Goal: Task Accomplishment & Management: Use online tool/utility

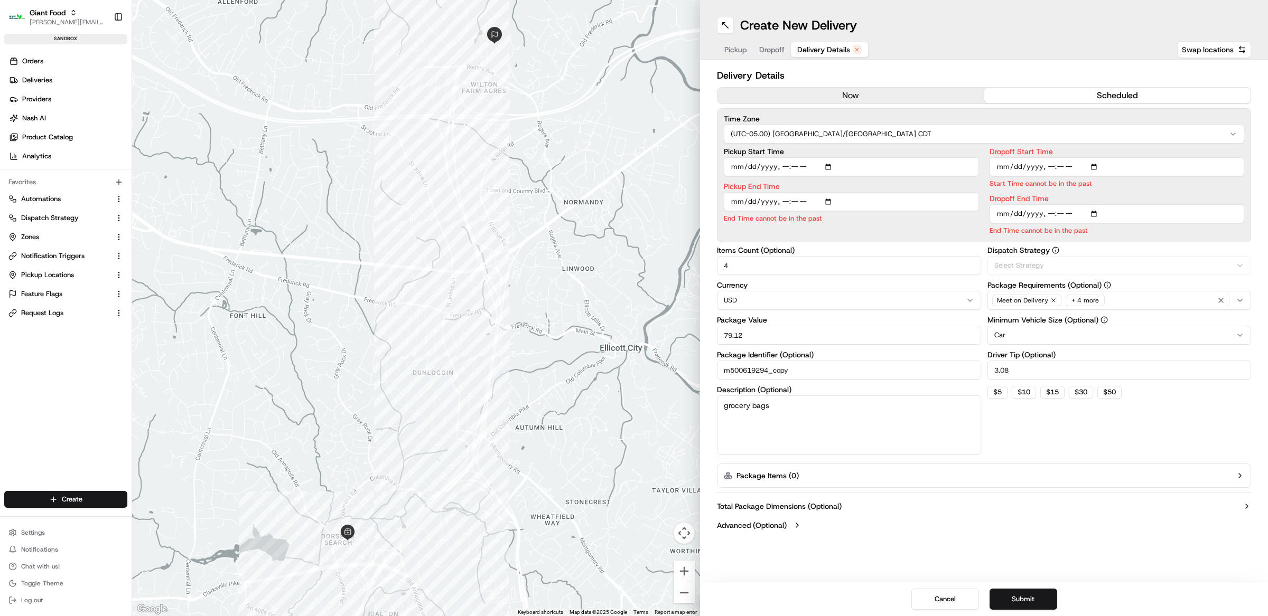
click at [828, 42] on button "Delivery Details" at bounding box center [829, 49] width 77 height 15
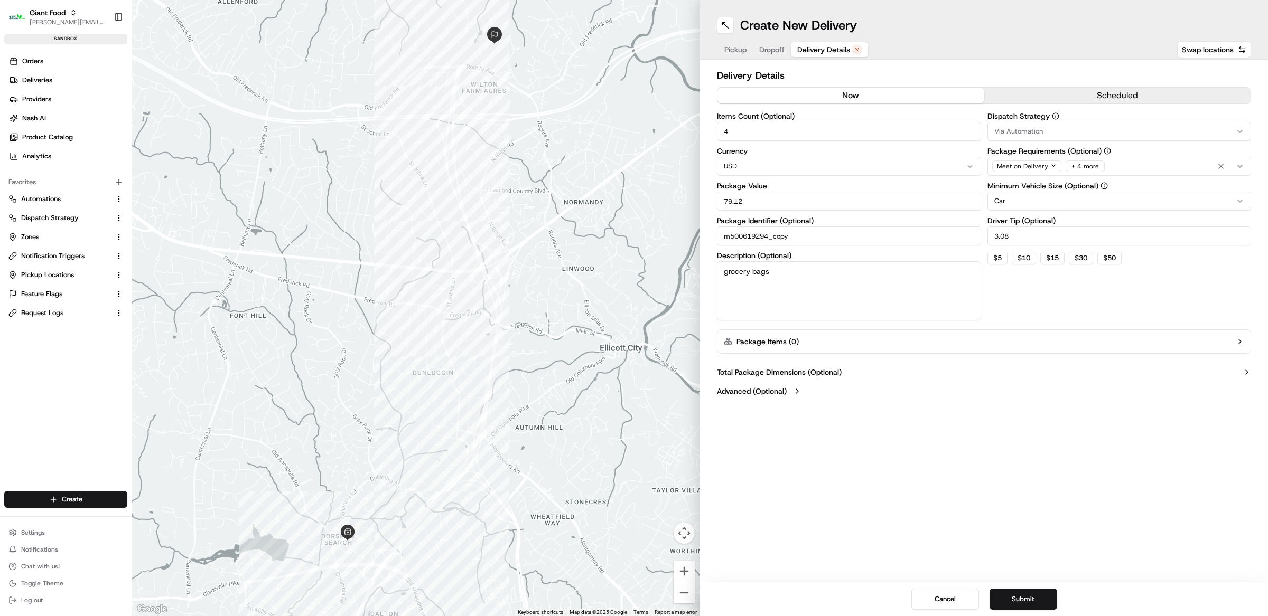
click at [880, 101] on button "now" at bounding box center [850, 96] width 267 height 16
click at [1144, 170] on div "Meet on Delivery + 4 more" at bounding box center [1119, 166] width 259 height 16
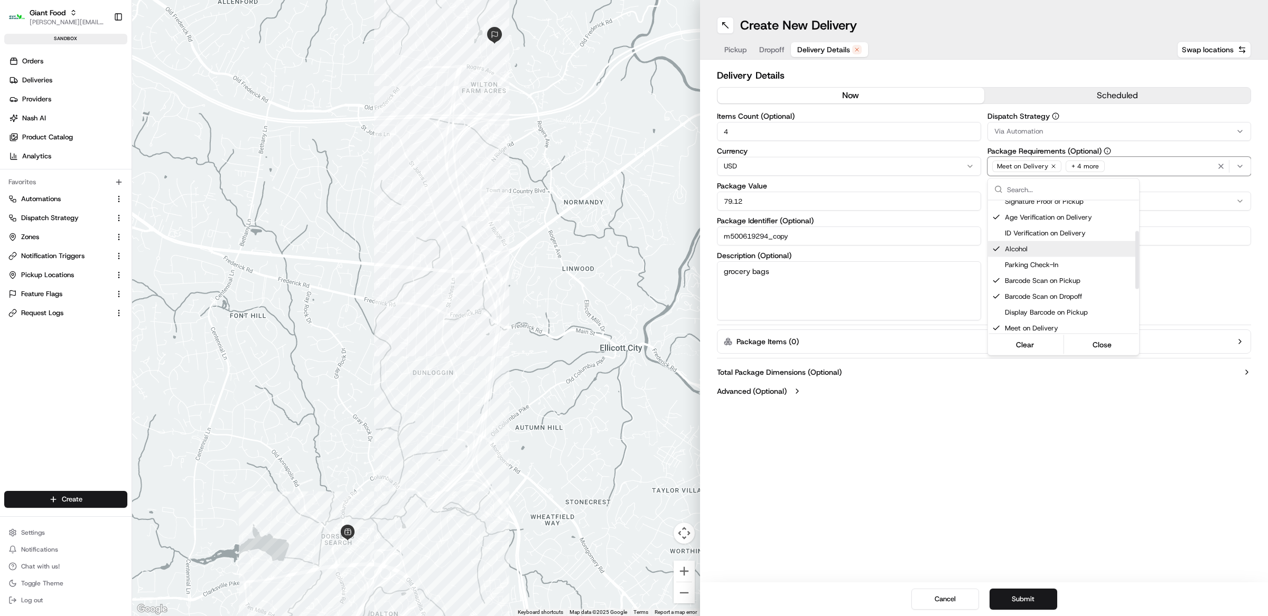
scroll to position [70, 0]
click at [985, 480] on html "Giant Food [EMAIL_ADDRESS][DOMAIN_NAME] Toggle Sidebar sandbox Orders Deliverie…" at bounding box center [634, 308] width 1268 height 616
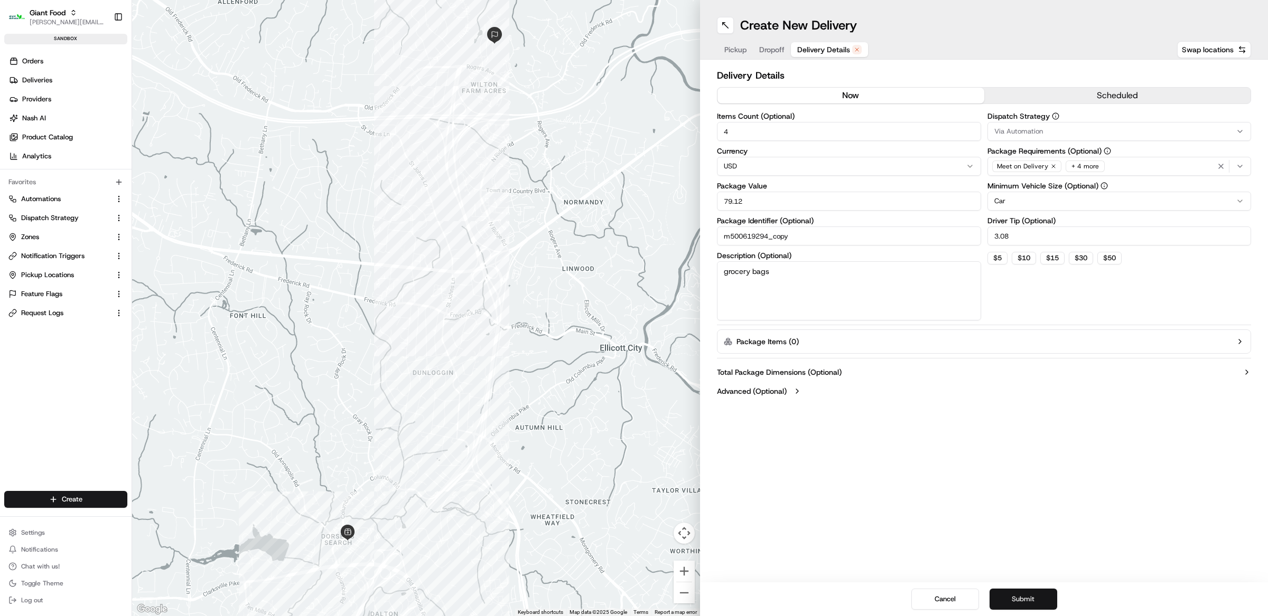
click at [1009, 592] on button "Submit" at bounding box center [1023, 599] width 68 height 21
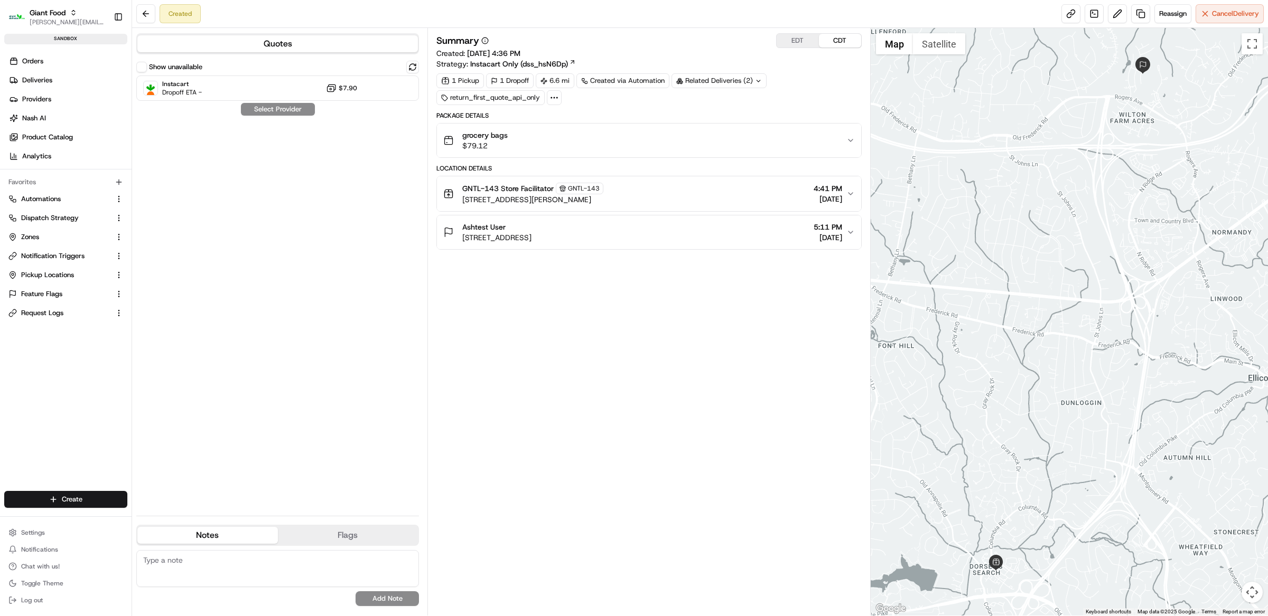
click at [147, 64] on div "Show unavailable" at bounding box center [169, 67] width 66 height 11
click at [140, 68] on button "Show unavailable" at bounding box center [141, 67] width 11 height 11
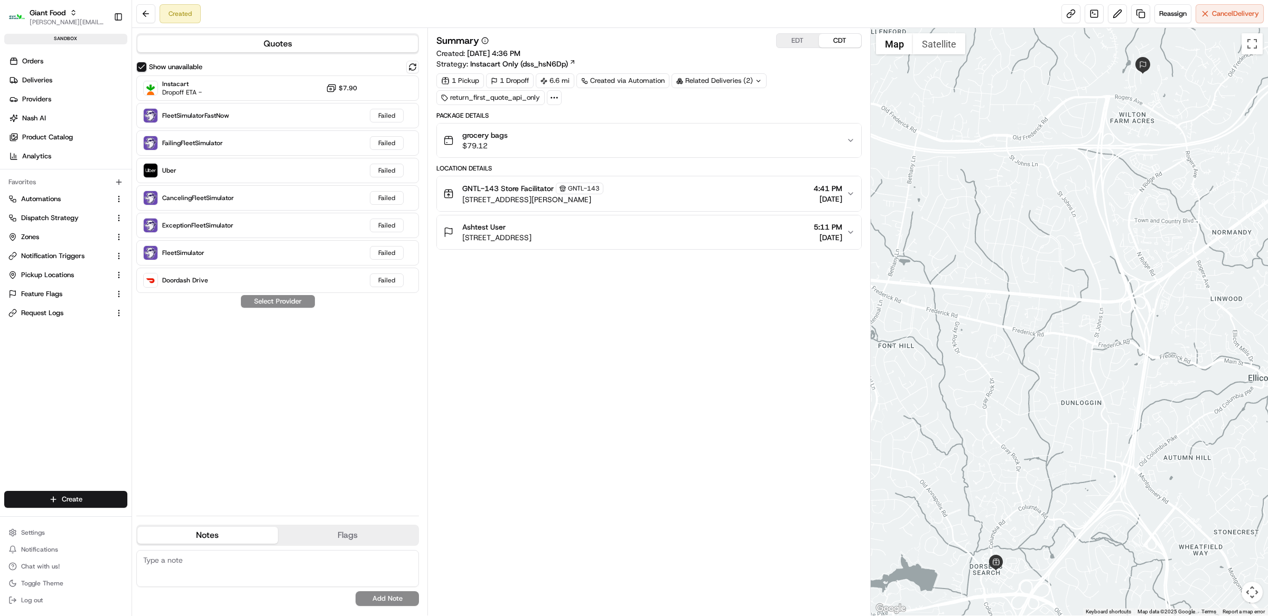
click at [603, 44] on div "Summary EDT CDT" at bounding box center [648, 40] width 425 height 15
click at [1172, 22] on button "Reassign" at bounding box center [1172, 13] width 37 height 19
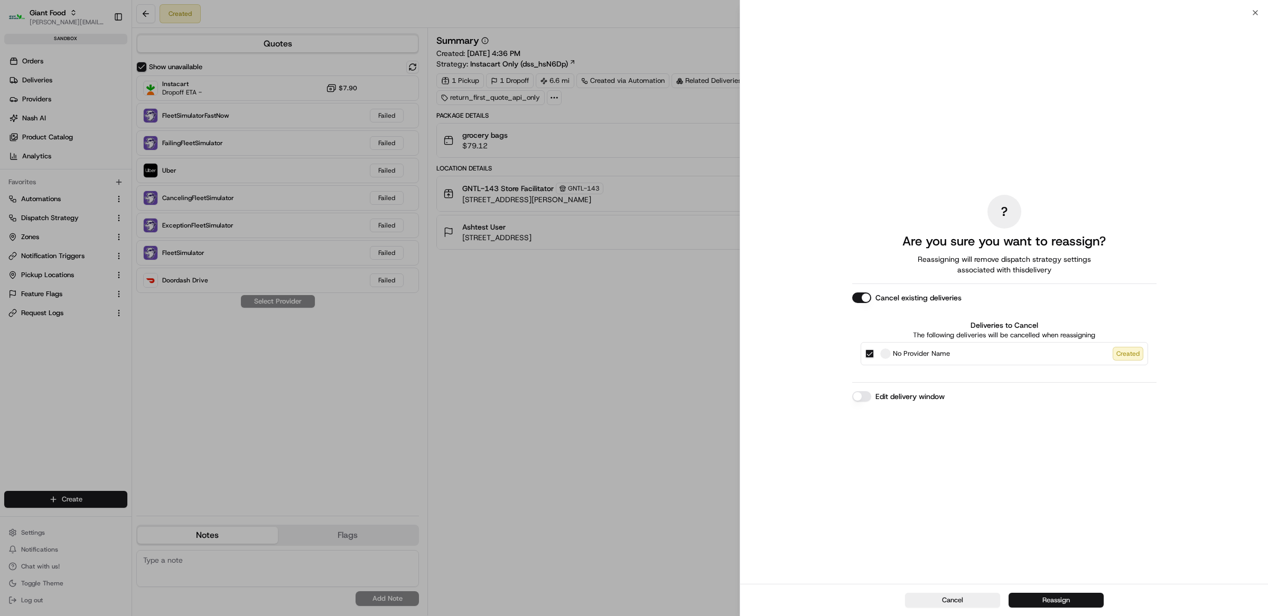
click at [1034, 601] on button "Reassign" at bounding box center [1055, 600] width 95 height 15
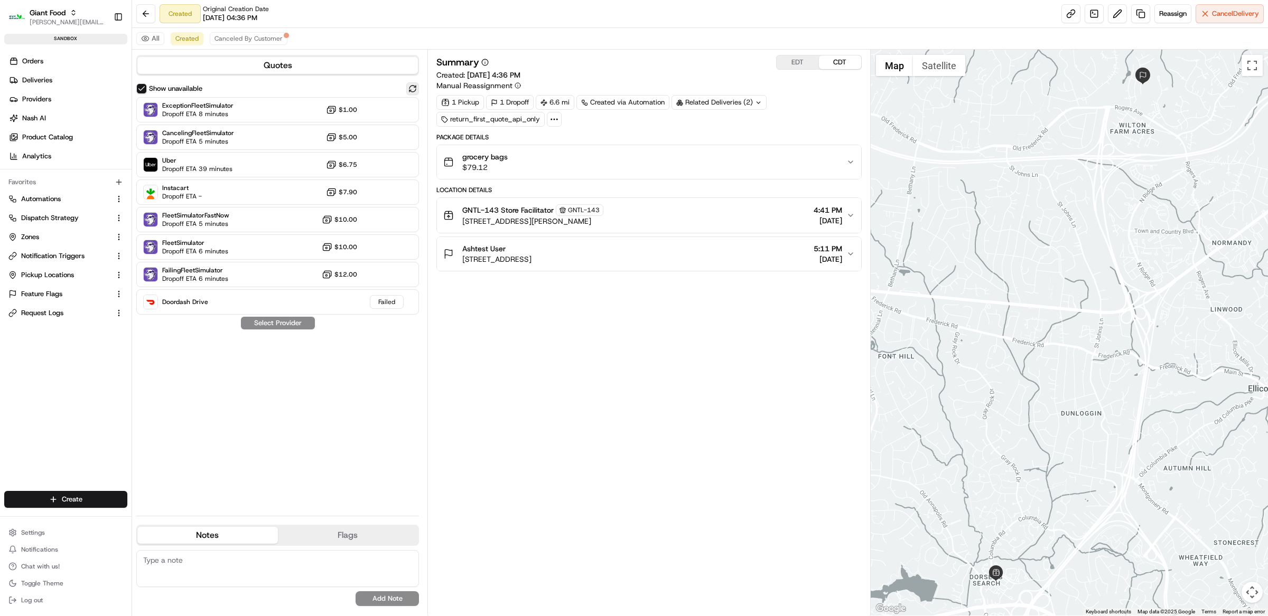
click at [413, 84] on button at bounding box center [412, 88] width 13 height 13
click at [409, 88] on button at bounding box center [412, 88] width 13 height 13
click at [730, 100] on div "Related Deliveries (2)" at bounding box center [718, 102] width 95 height 15
click at [658, 54] on div "Summary EDT CDT Created: 08/18/2025 4:36 PM Manual Reassignment 1 Pickup 1 Drop…" at bounding box center [648, 333] width 443 height 566
click at [564, 155] on div "grocery bags $79.12" at bounding box center [644, 162] width 403 height 21
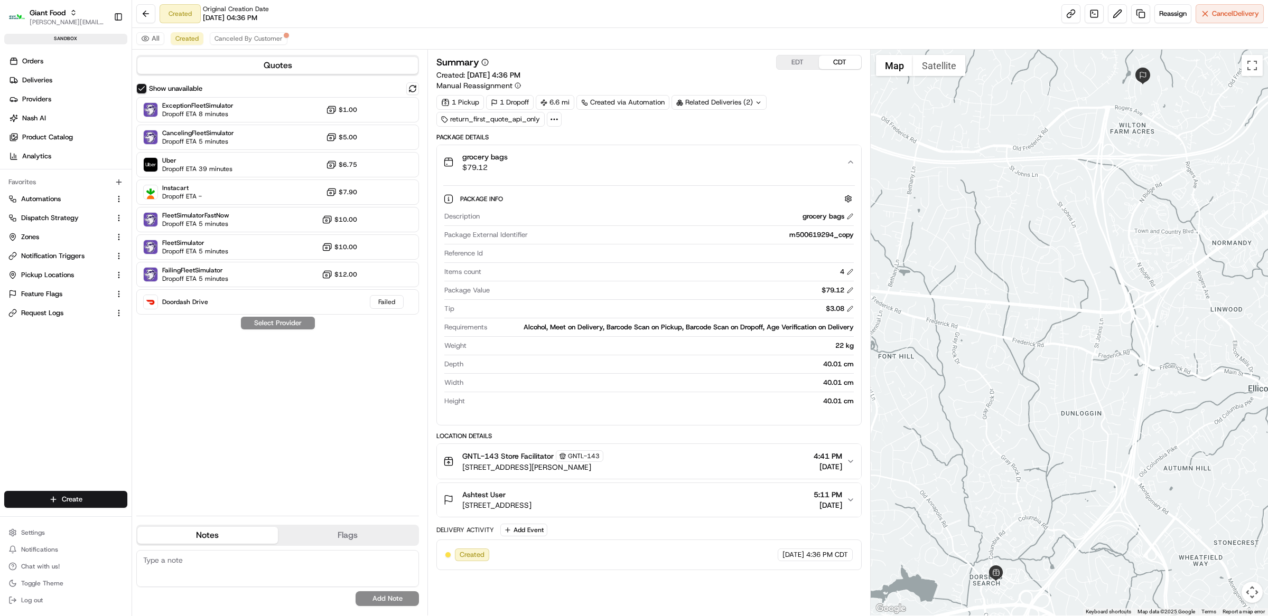
click at [811, 101] on div "1 Pickup 1 Dropoff 6.6 mi Created via Automation Related Deliveries (2) return_…" at bounding box center [648, 111] width 425 height 32
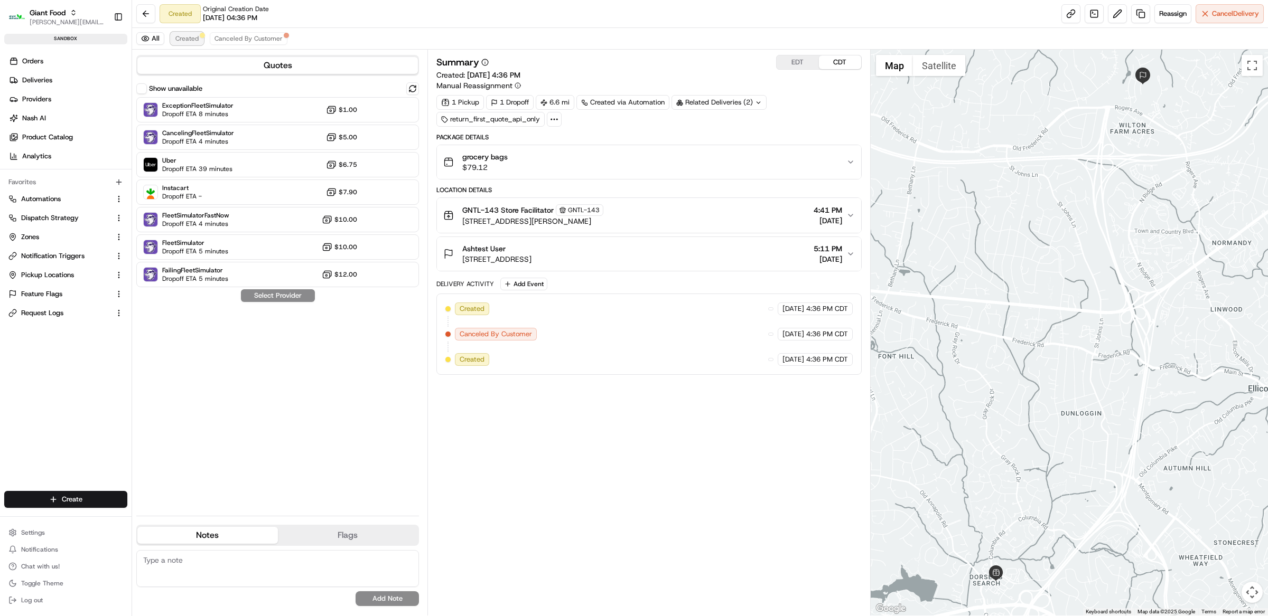
click at [199, 40] on button "Created" at bounding box center [187, 38] width 33 height 13
click at [412, 89] on button at bounding box center [412, 88] width 13 height 13
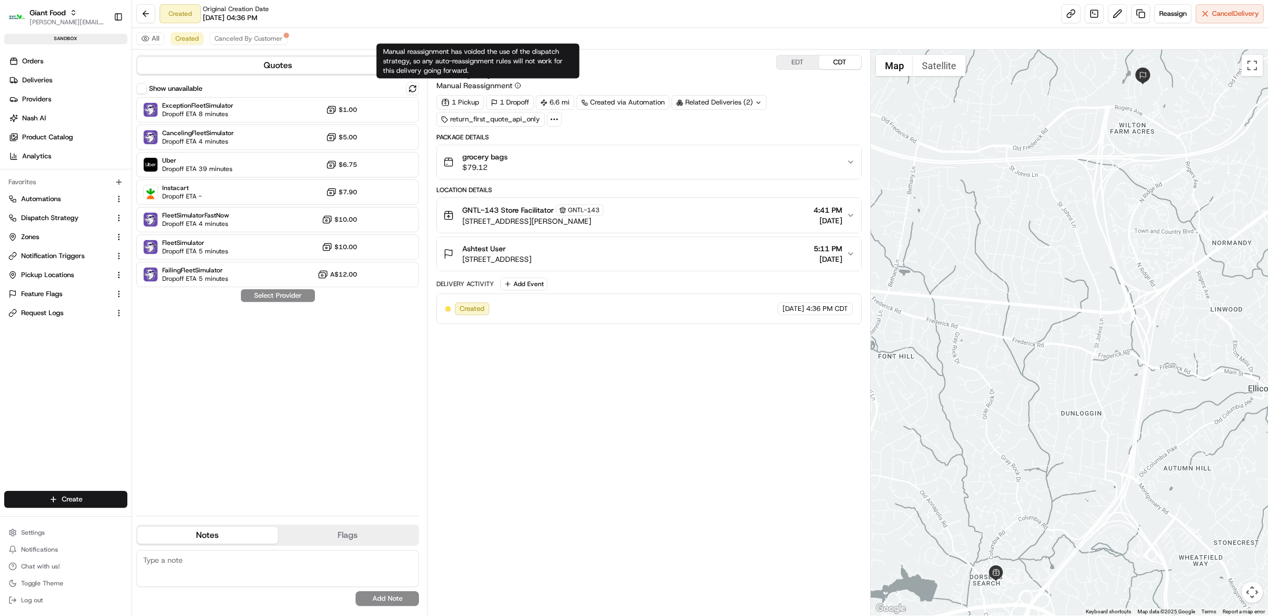
click at [517, 89] on icon at bounding box center [517, 85] width 6 height 6
click at [518, 89] on div "Manual Reassignment" at bounding box center [478, 85] width 85 height 11
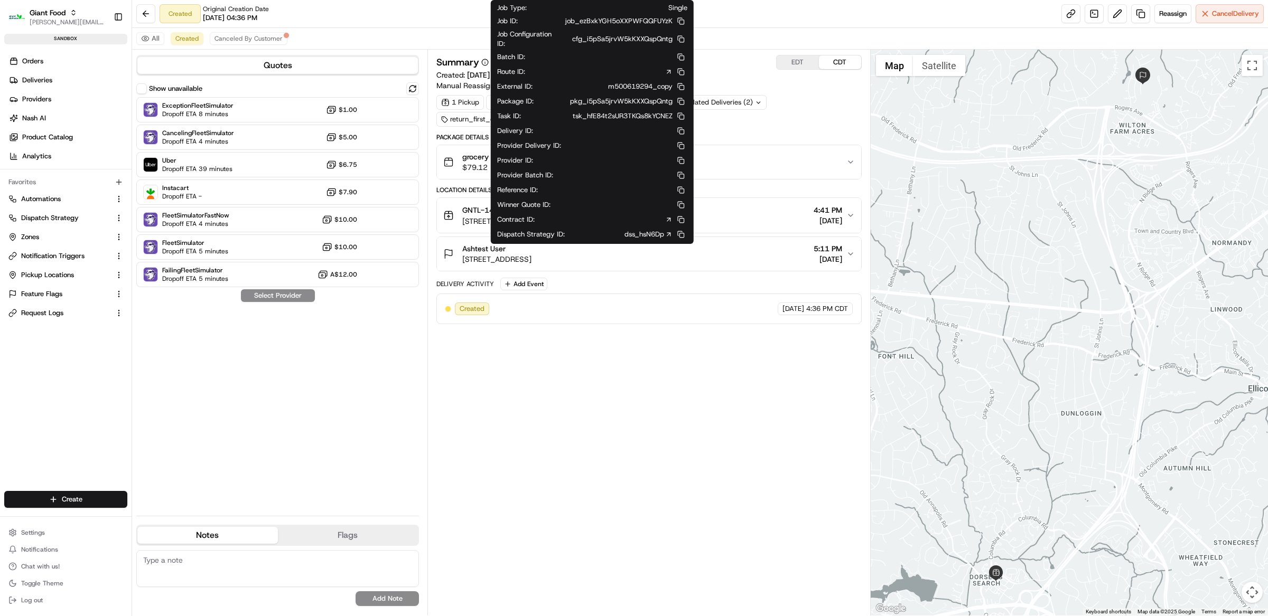
click at [668, 221] on icon at bounding box center [668, 219] width 7 height 7
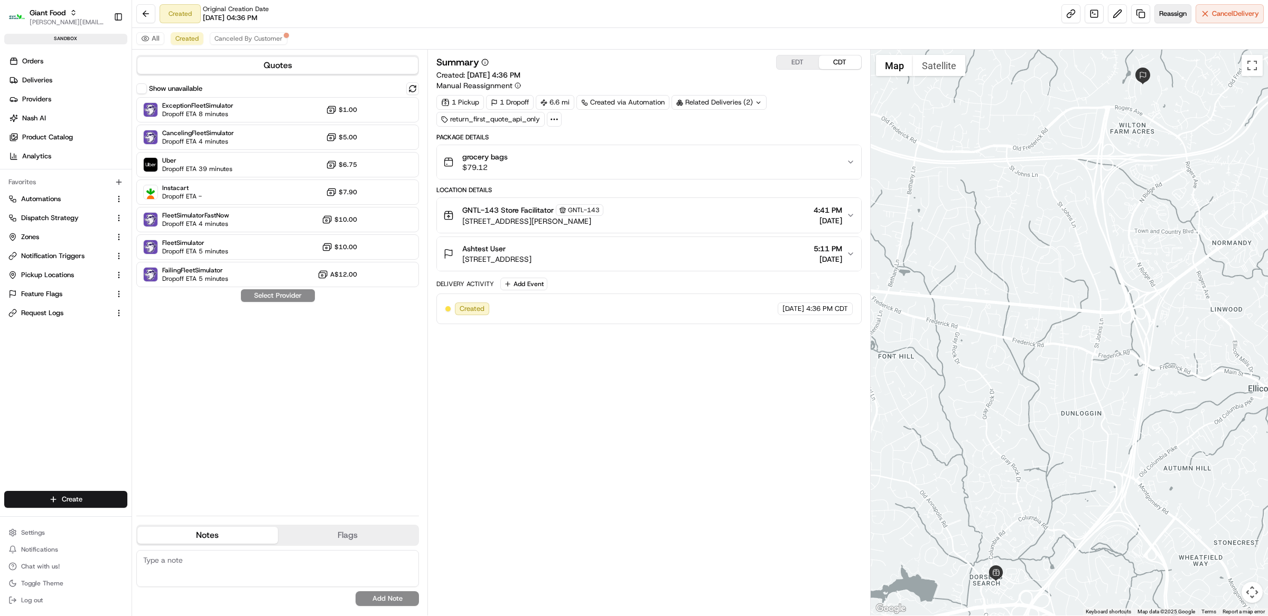
click at [1175, 13] on span "Reassign" at bounding box center [1172, 14] width 27 height 10
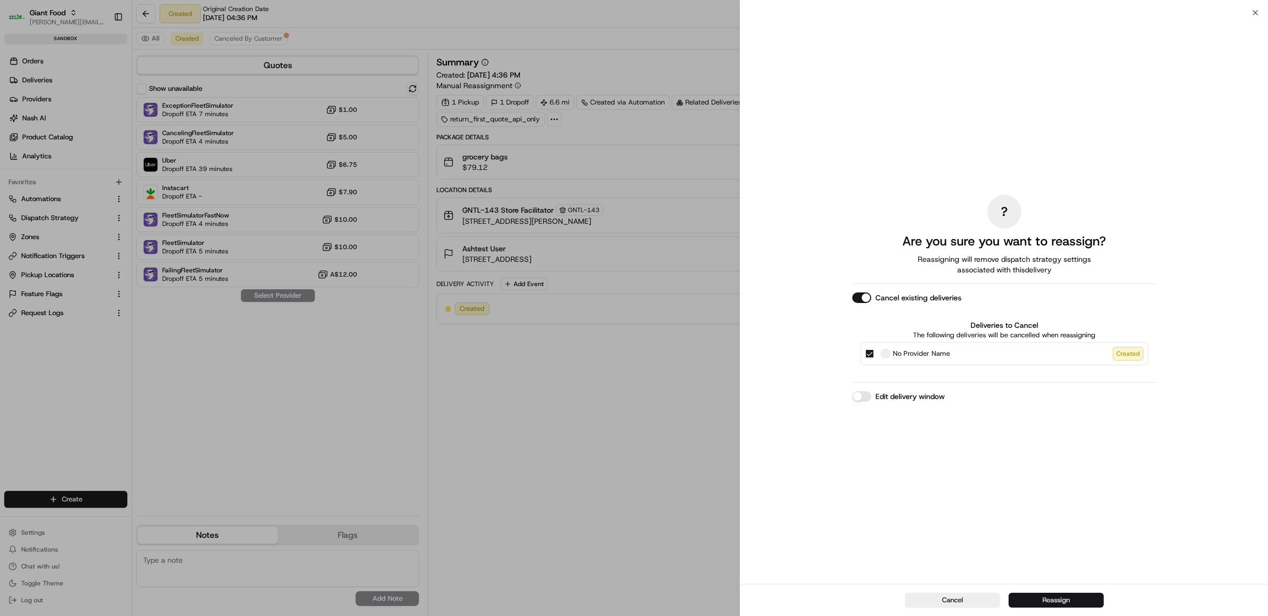
click at [1080, 596] on button "Reassign" at bounding box center [1055, 600] width 95 height 15
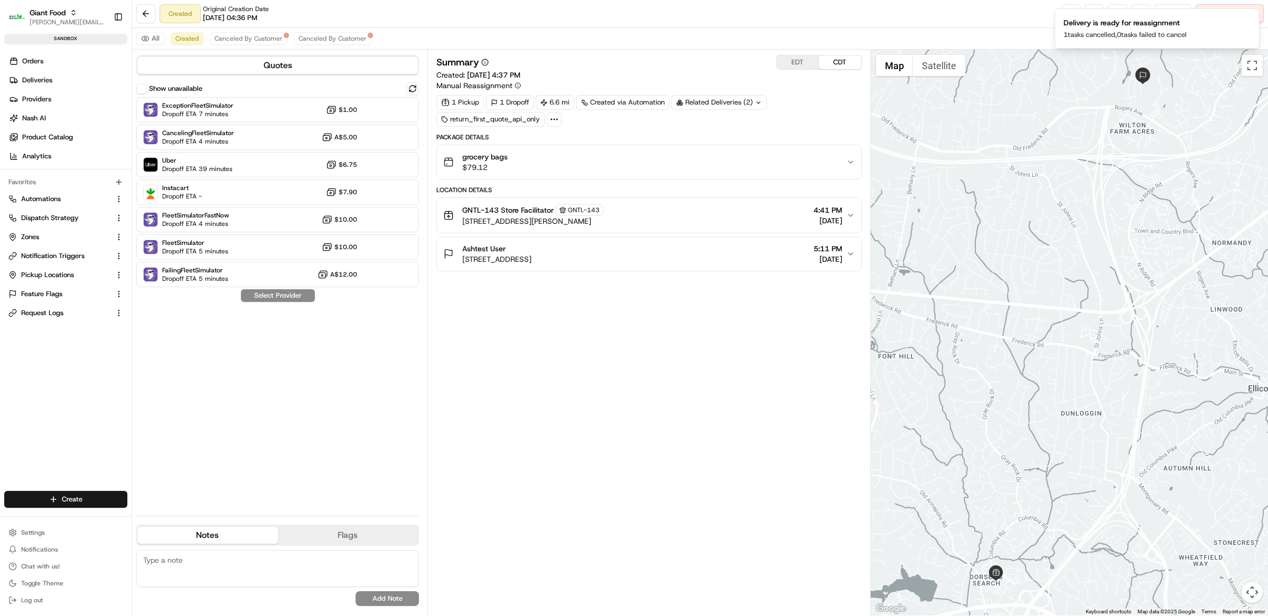
click at [577, 372] on div "Summary EDT CDT Created: 08/18/2025 4:37 PM Manual Reassignment 1 Pickup 1 Drop…" at bounding box center [648, 333] width 425 height 556
drag, startPoint x: 646, startPoint y: 387, endPoint x: 578, endPoint y: 342, distance: 81.6
click at [645, 386] on div "Summary EDT CDT Created: 08/18/2025 4:37 PM Manual Reassignment 1 Pickup 1 Drop…" at bounding box center [648, 333] width 425 height 556
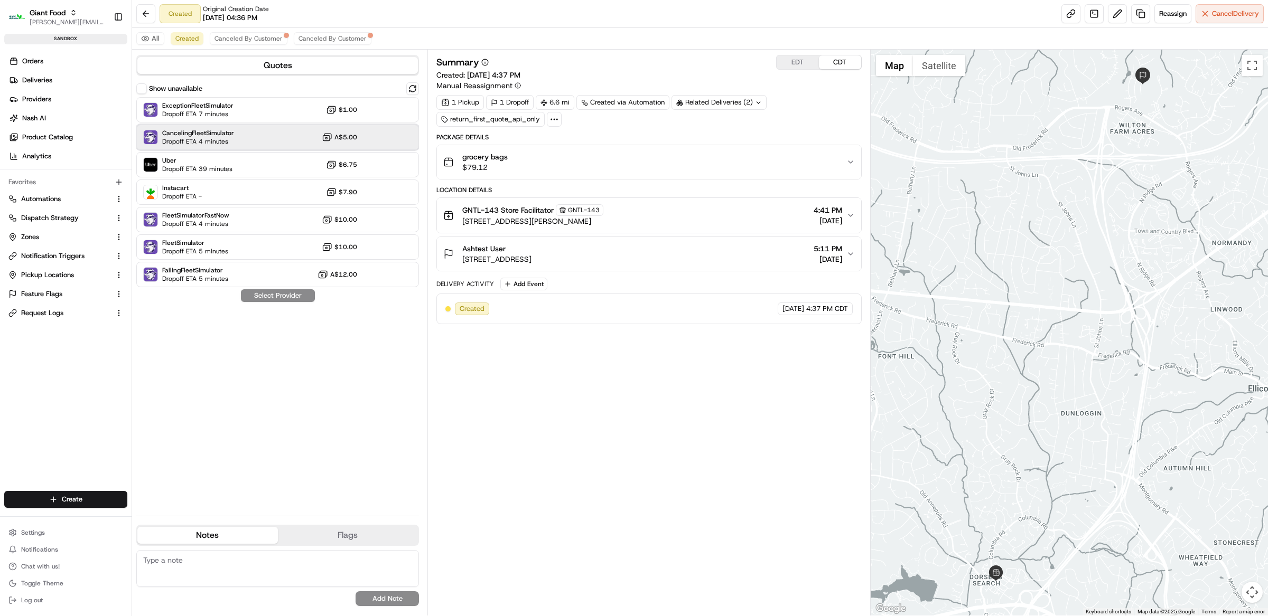
click at [136, 144] on div "CancelingFleetSimulator Dropoff ETA 4 minutes A$5.00" at bounding box center [277, 137] width 283 height 25
click at [164, 159] on span "Uber" at bounding box center [197, 160] width 70 height 8
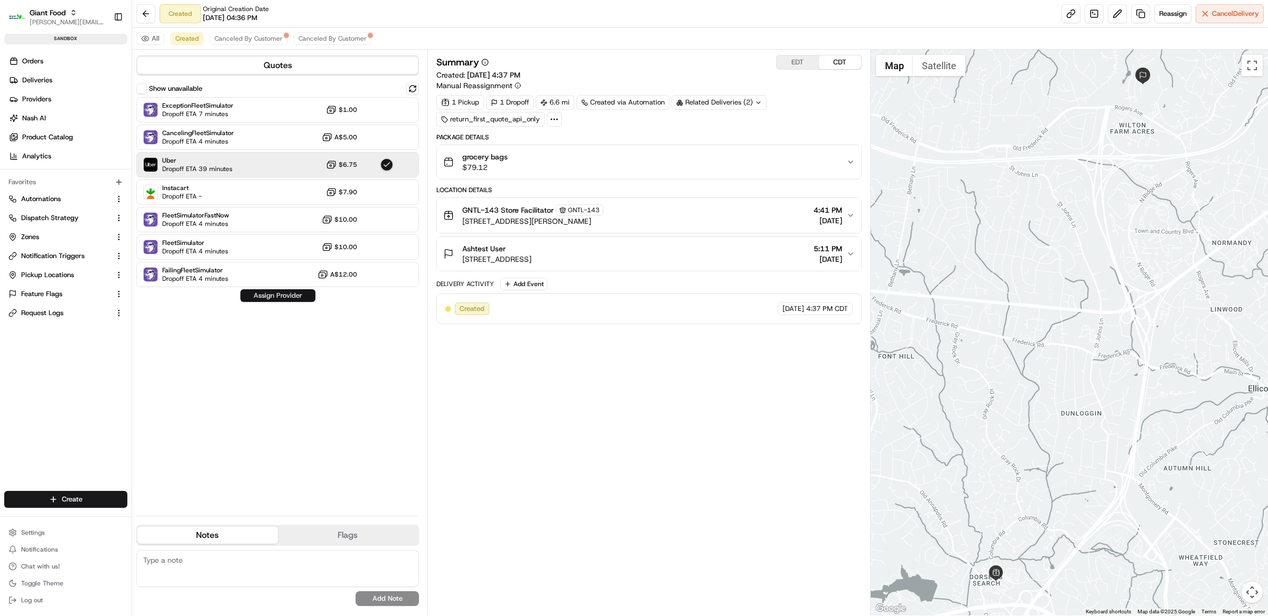
click at [271, 296] on button "Assign Provider" at bounding box center [277, 295] width 75 height 13
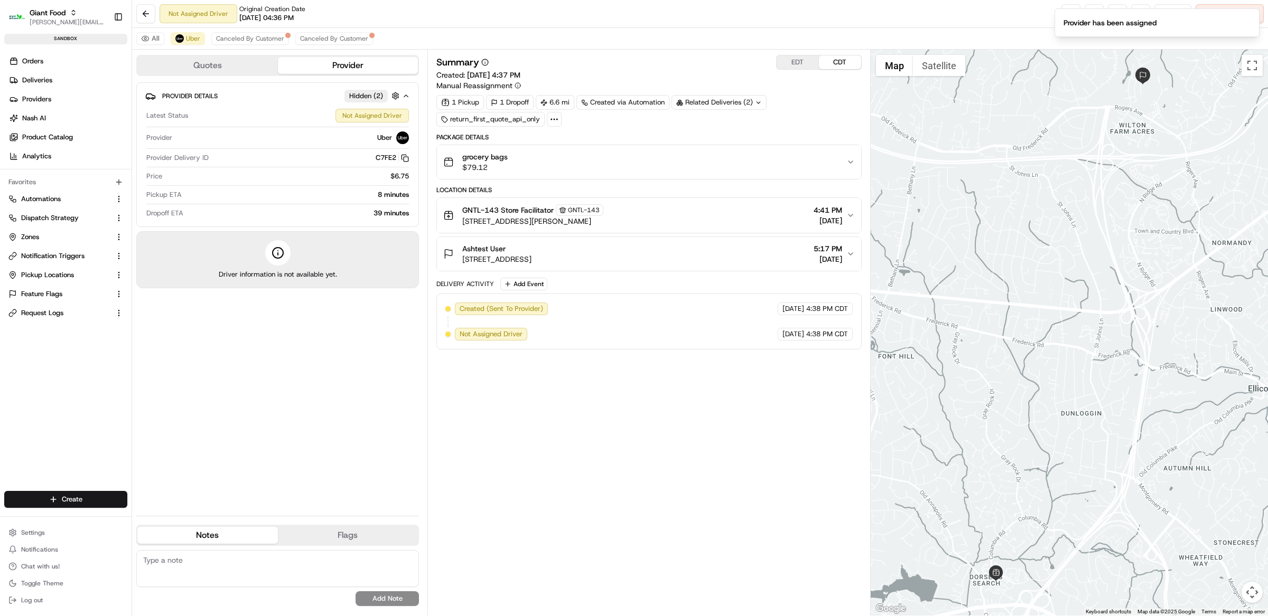
click at [618, 378] on div "Summary EDT CDT Created: 08/18/2025 4:37 PM Manual Reassignment 1 Pickup 1 Drop…" at bounding box center [648, 333] width 425 height 556
click at [488, 60] on icon at bounding box center [484, 62] width 7 height 7
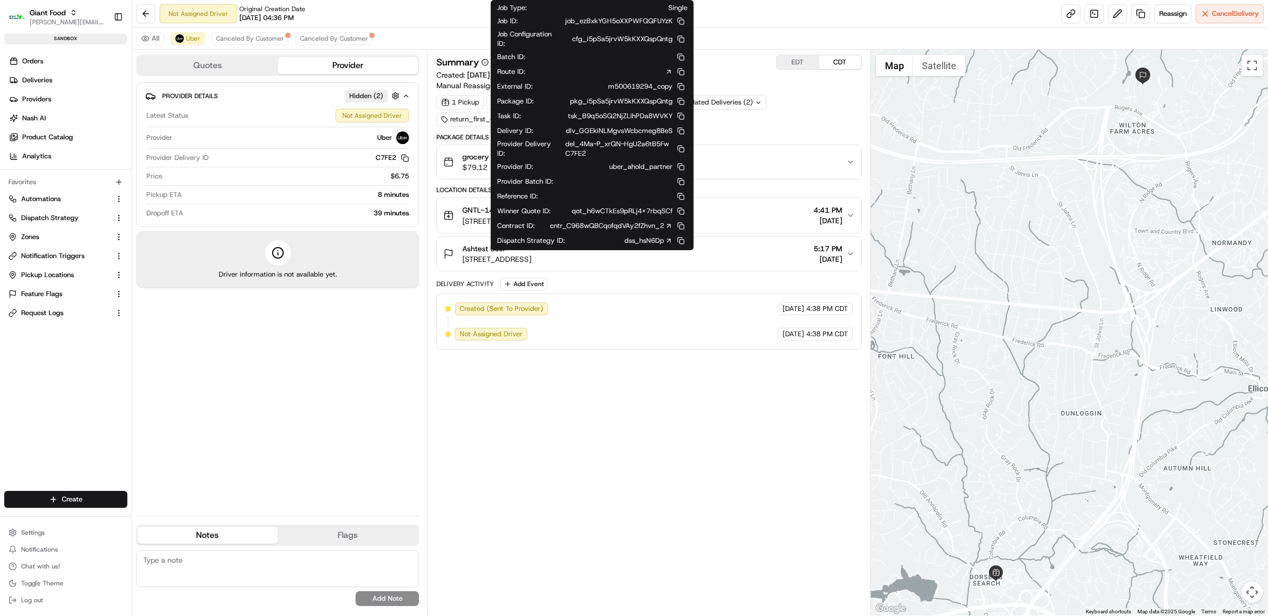
click at [644, 227] on link "cntr_C968wQBCqofqdVAy2fZhvn_2" at bounding box center [611, 226] width 123 height 10
click at [678, 229] on button at bounding box center [680, 226] width 13 height 13
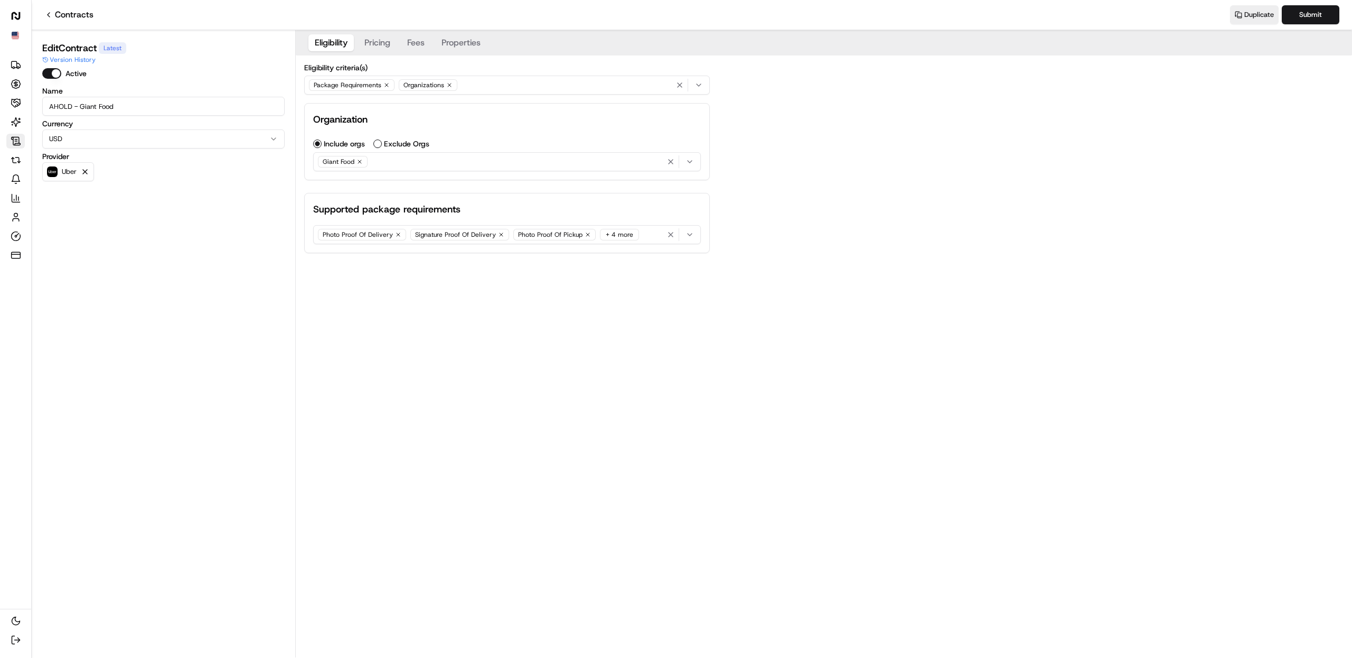
click at [503, 213] on h2 "Supported package requirements" at bounding box center [507, 209] width 388 height 15
click at [646, 230] on div "Photo Proof Of Delivery Signature Proof Of Delivery Photo Proof Of Pickup + 4 m…" at bounding box center [507, 235] width 382 height 16
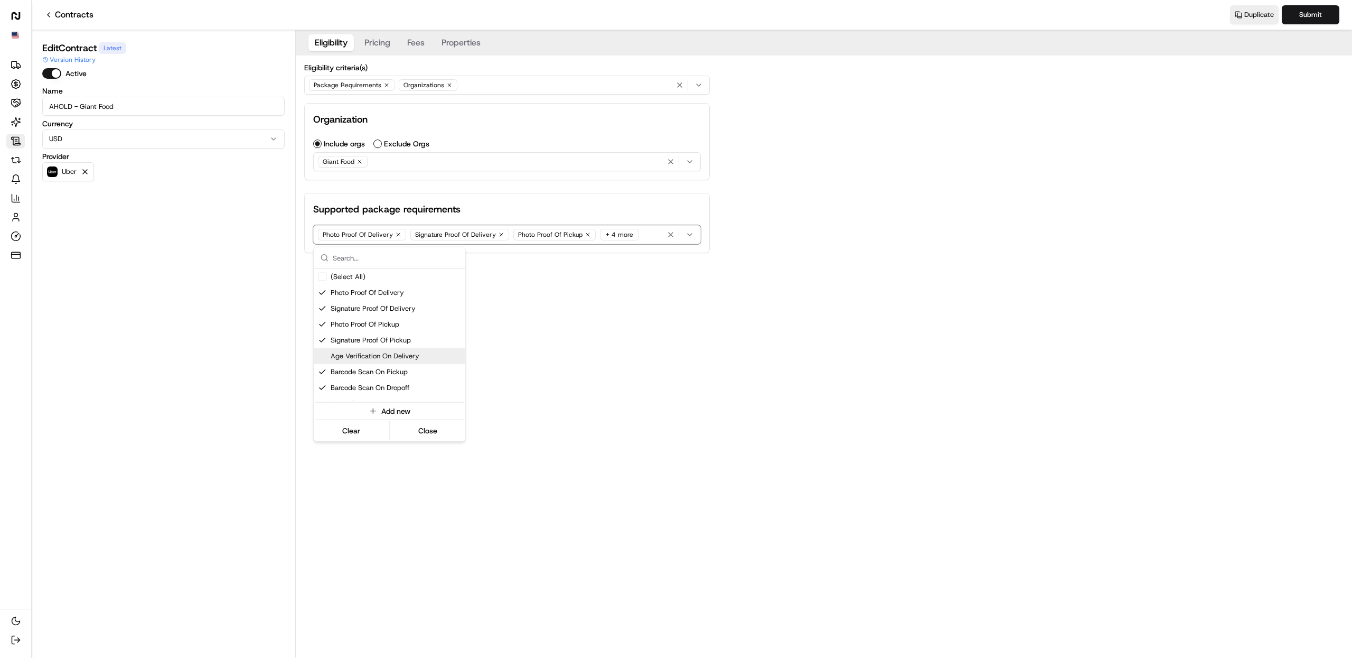
click at [828, 419] on html "Uber Deliveries Opportunities Merchants AI Agents Contracts Refunds Notificatio…" at bounding box center [676, 329] width 1352 height 658
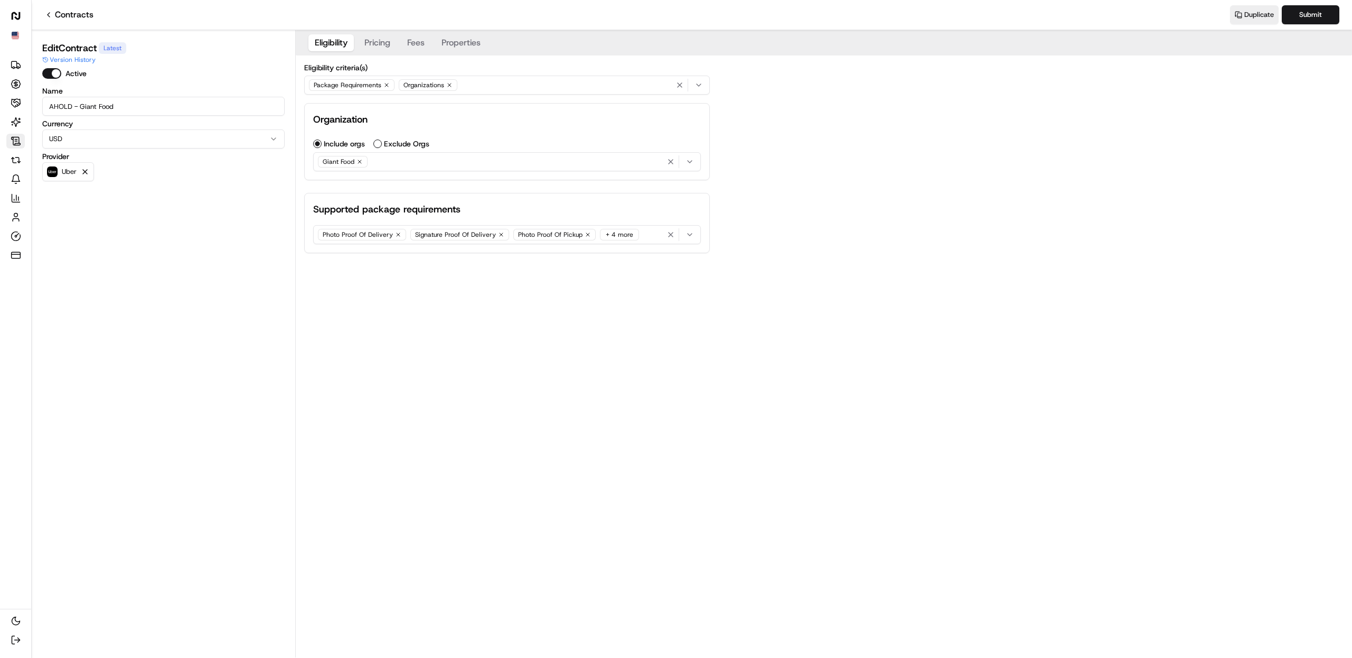
click at [971, 219] on div "Eligibility Pricing Fees Properties Eligibility criteria(s) Package Requirement…" at bounding box center [824, 150] width 1056 height 240
click at [644, 239] on div "Photo Proof Of Delivery Signature Proof Of Delivery Photo Proof Of Pickup + 4 m…" at bounding box center [507, 235] width 382 height 16
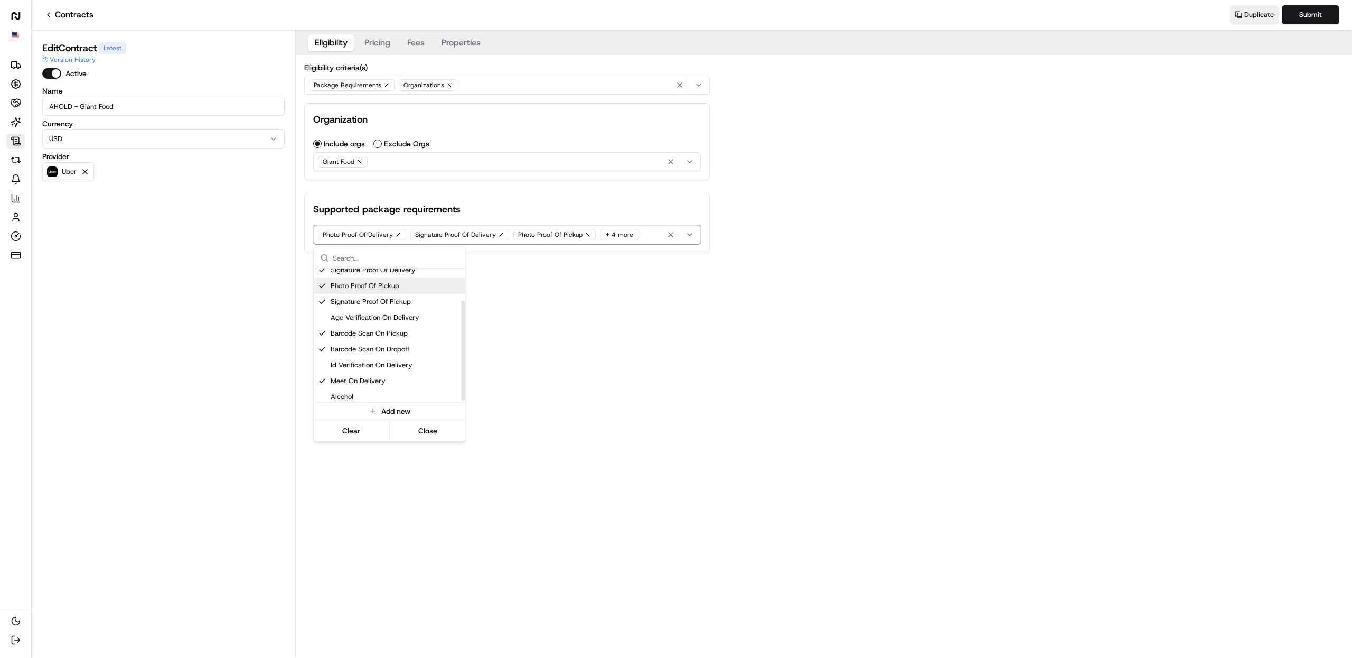
scroll to position [42, 0]
click at [616, 352] on html "Uber Deliveries Opportunities Merchants AI Agents Contracts Refunds Notificatio…" at bounding box center [676, 329] width 1352 height 658
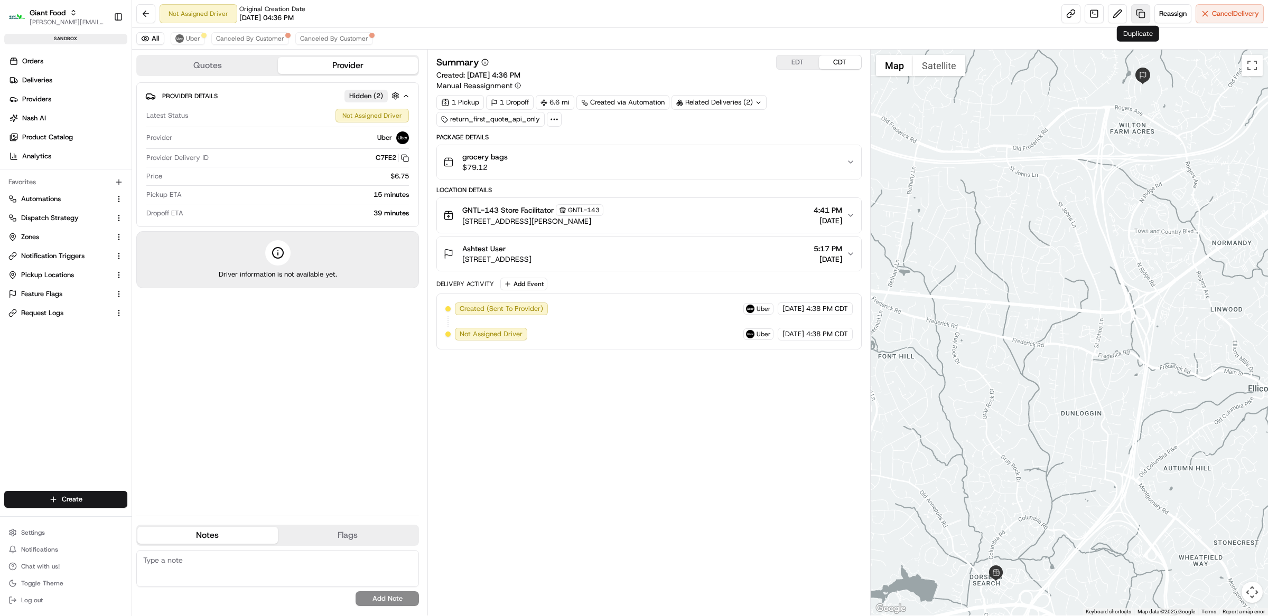
click at [1131, 13] on link at bounding box center [1140, 13] width 19 height 19
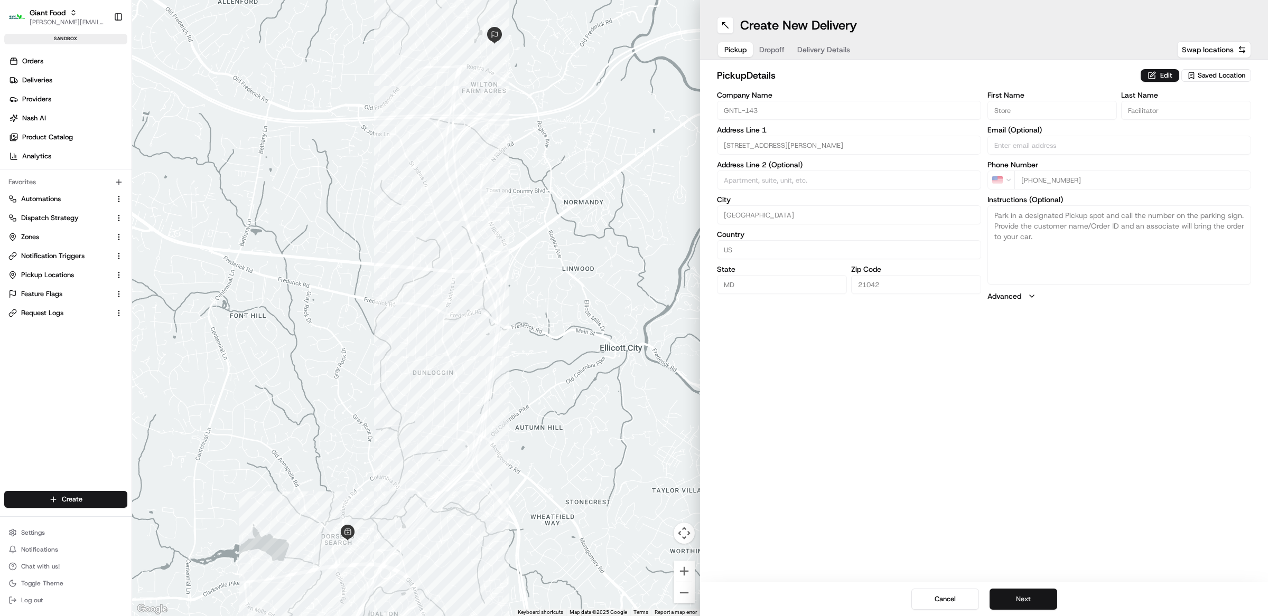
click at [1037, 603] on button "Next" at bounding box center [1023, 599] width 68 height 21
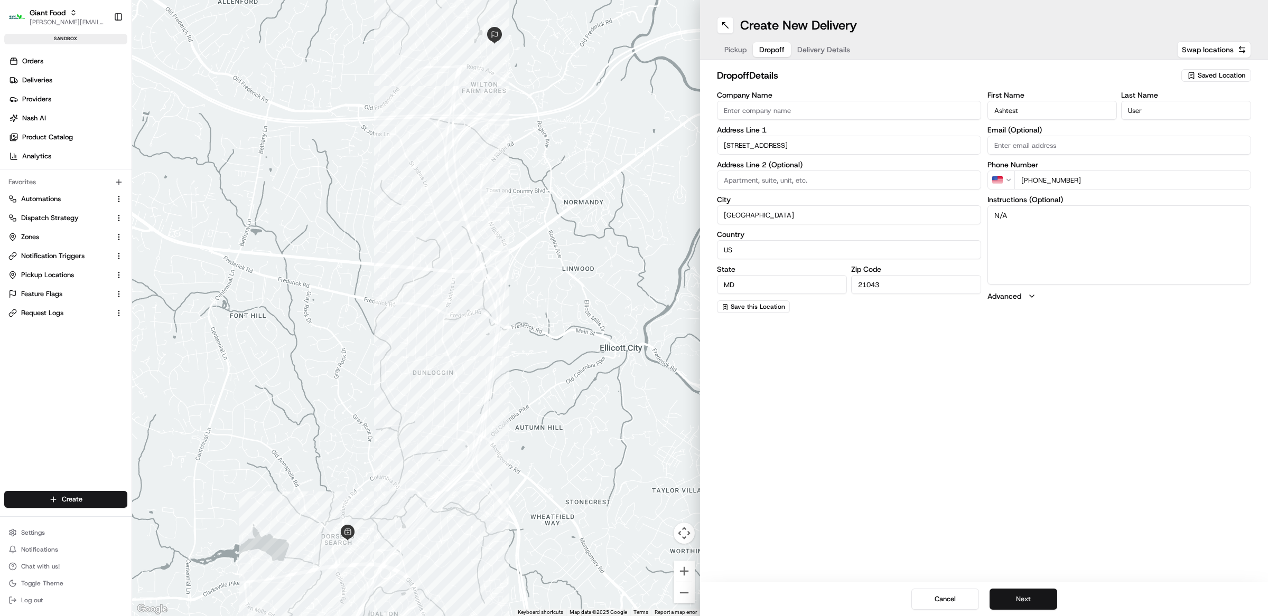
click at [1037, 603] on button "Next" at bounding box center [1023, 599] width 68 height 21
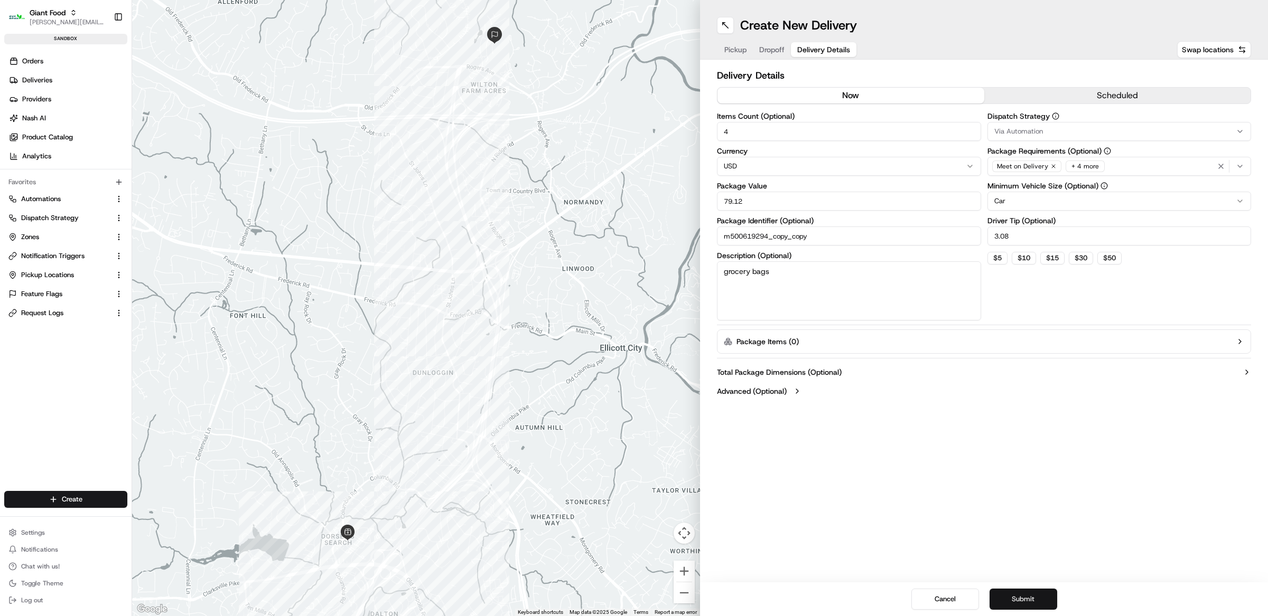
click at [1037, 603] on button "Submit" at bounding box center [1023, 599] width 68 height 21
click at [1037, 603] on div "Cancel Submit" at bounding box center [984, 600] width 568 height 34
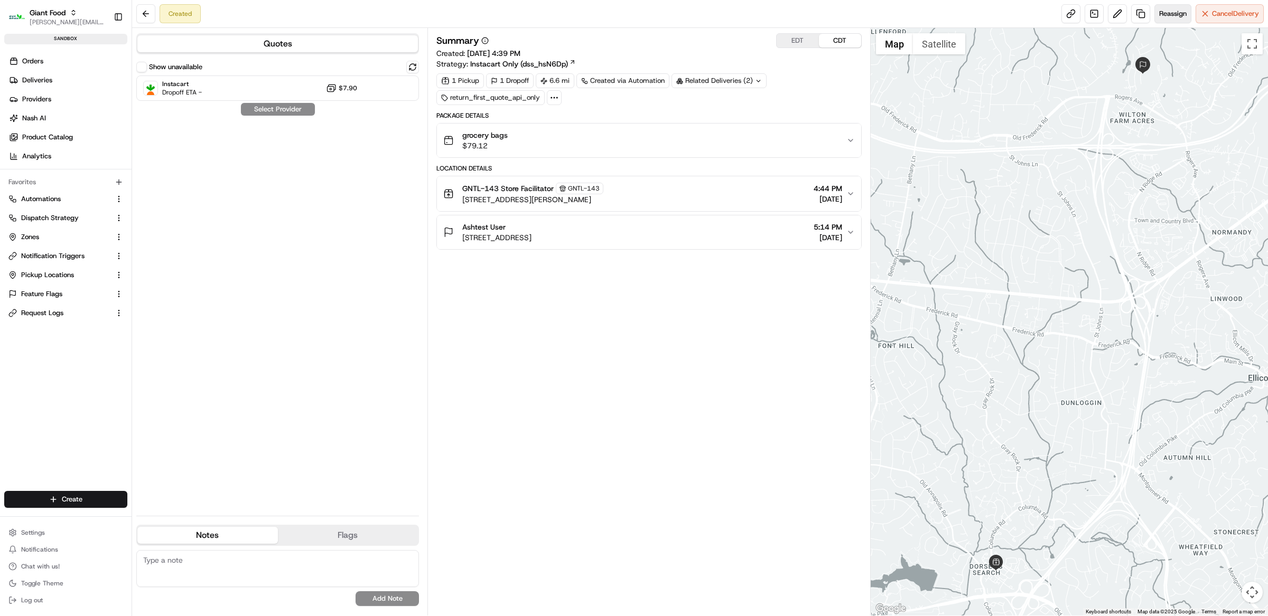
click at [1168, 21] on button "Reassign" at bounding box center [1172, 13] width 37 height 19
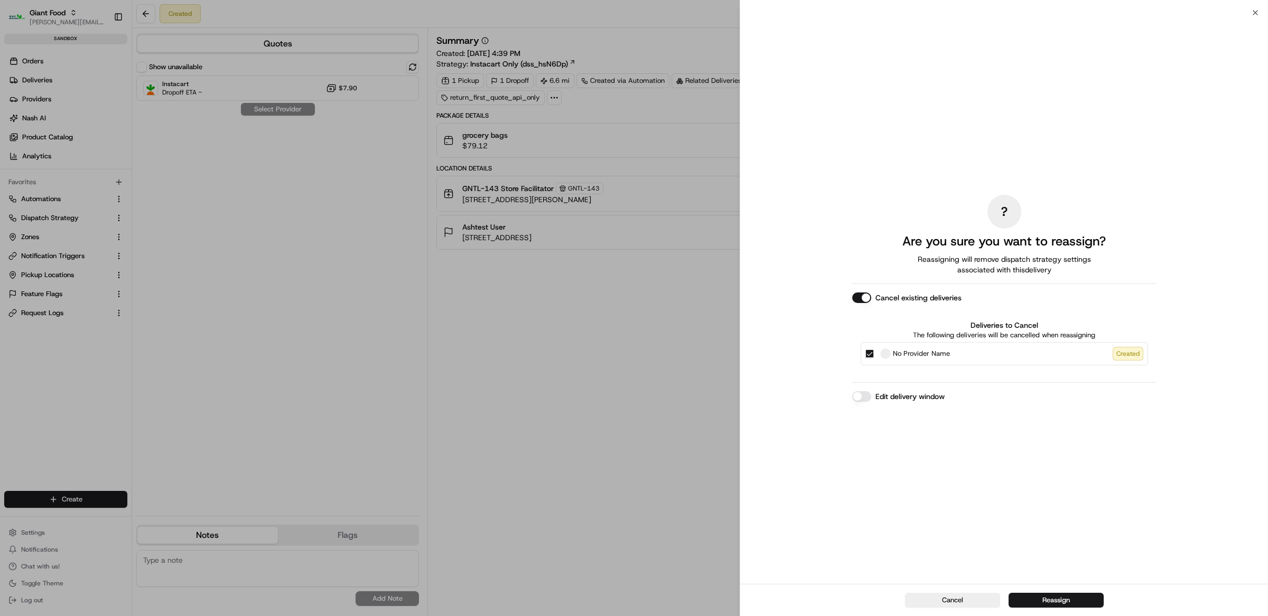
click at [1056, 614] on div "Cancel Reassign" at bounding box center [1004, 600] width 528 height 32
click at [1054, 601] on button "Reassign" at bounding box center [1055, 600] width 95 height 15
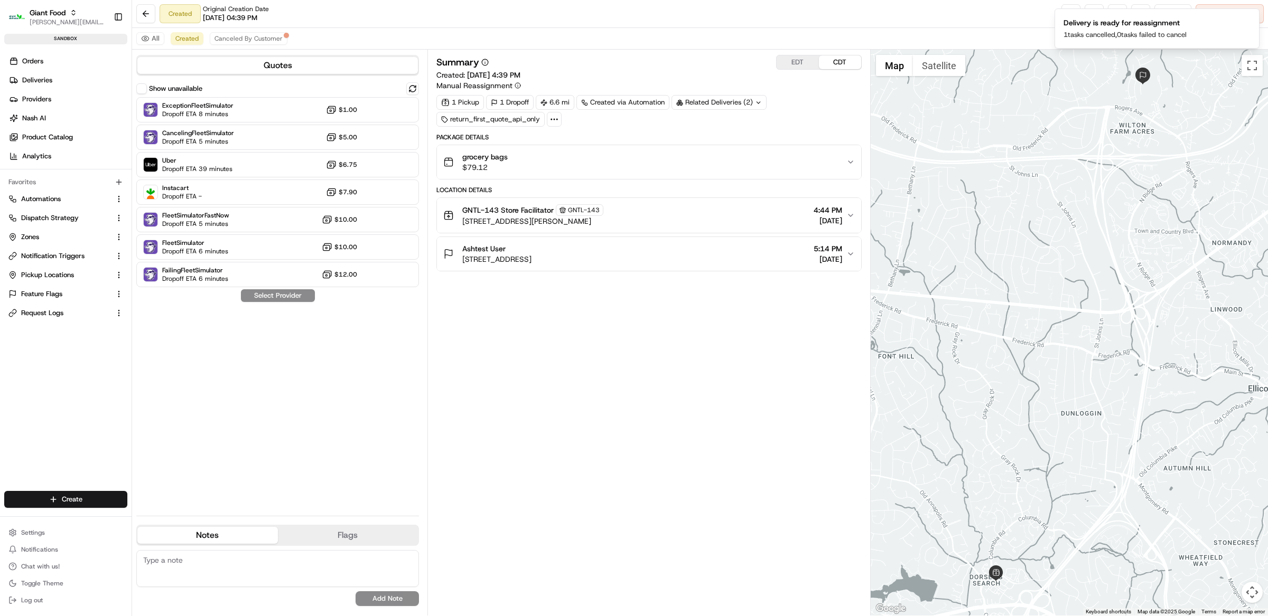
click at [601, 339] on div "Summary EDT CDT Created: 08/18/2025 4:39 PM Manual Reassignment 1 Pickup 1 Drop…" at bounding box center [648, 333] width 425 height 556
click at [578, 160] on div "grocery bags $79.12" at bounding box center [644, 162] width 403 height 21
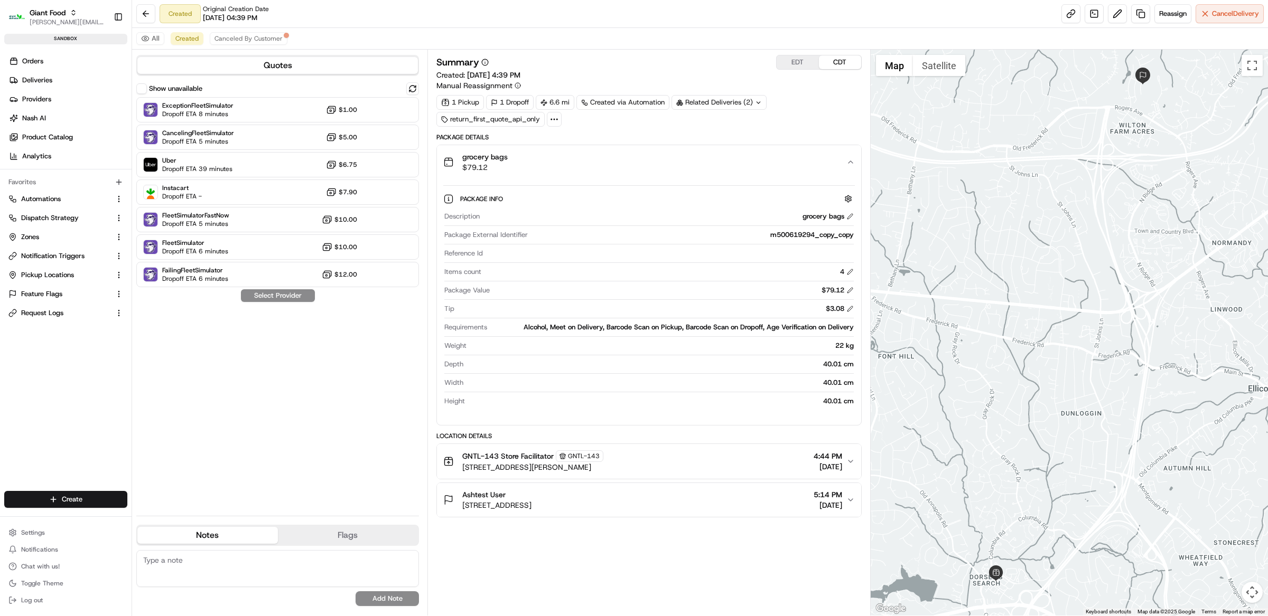
click at [829, 118] on div "1 Pickup 1 Dropoff 6.6 mi Created via Automation Related Deliveries (2) return_…" at bounding box center [648, 111] width 425 height 32
click at [411, 91] on button at bounding box center [412, 88] width 13 height 13
click at [704, 161] on div "grocery bags $79.12" at bounding box center [644, 162] width 403 height 21
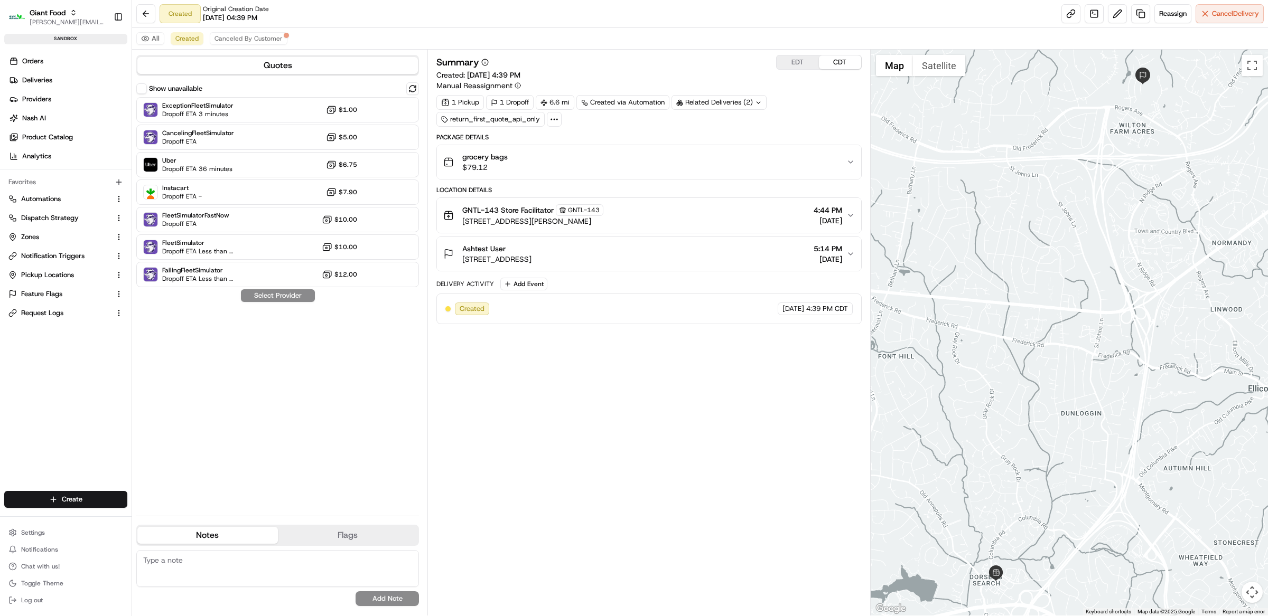
click at [812, 114] on div "1 Pickup 1 Dropoff 6.6 mi Created via Automation Related Deliveries (2) return_…" at bounding box center [648, 111] width 425 height 32
